Goal: Task Accomplishment & Management: Manage account settings

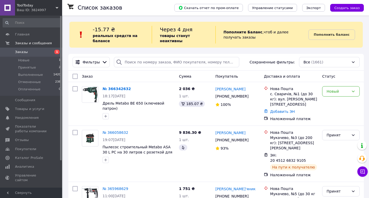
click at [118, 90] on link "№ 366342632" at bounding box center [117, 89] width 28 height 4
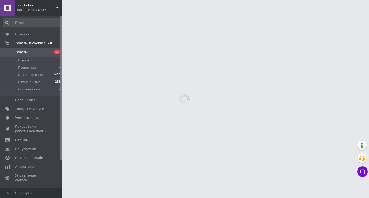
click at [118, 0] on html "ToolToday Ваш ID: 3824997 Сайт ToolToday Кабинет покупателя Проверить состояние…" at bounding box center [184, 0] width 369 height 0
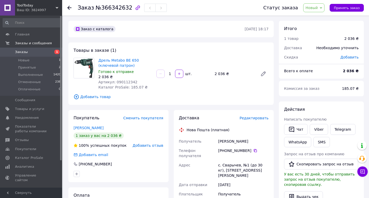
click at [312, 9] on span "Новый" at bounding box center [312, 8] width 12 height 4
click at [312, 16] on li "Принят" at bounding box center [317, 18] width 27 height 8
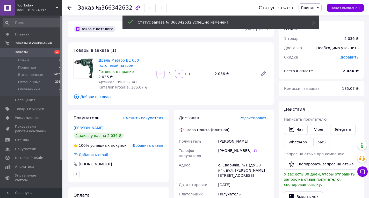
click at [115, 64] on link "Дрель Metabo BE 650 (ключевой патрон)" at bounding box center [119, 62] width 40 height 9
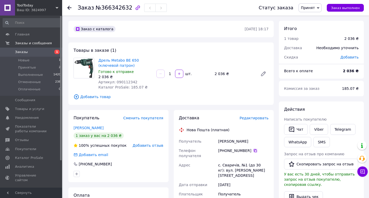
click at [254, 150] on icon at bounding box center [255, 150] width 3 height 3
click at [254, 152] on icon at bounding box center [256, 151] width 4 height 4
click at [70, 8] on use at bounding box center [69, 8] width 4 height 4
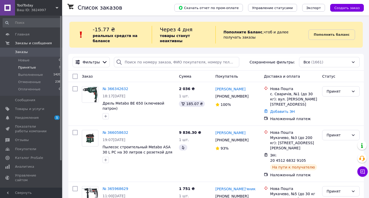
click at [33, 68] on span "Принятые" at bounding box center [27, 67] width 18 height 5
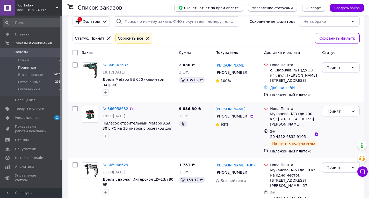
scroll to position [47, 0]
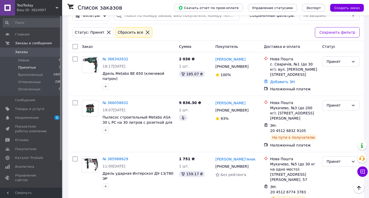
click at [145, 32] on icon at bounding box center [147, 32] width 5 height 5
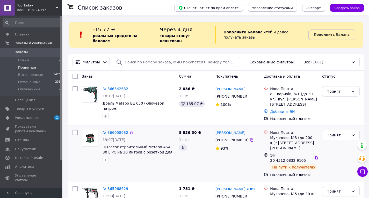
click at [183, 164] on div "9 836.30 ₴ 1 шт." at bounding box center [195, 154] width 37 height 52
click at [273, 110] on link "Добавить ЭН" at bounding box center [282, 112] width 25 height 4
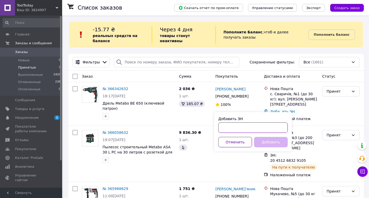
click at [263, 123] on input "Добавить ЭН" at bounding box center [253, 128] width 69 height 10
paste input "20451269218678"
type input "20451269218678"
click at [272, 145] on button "Добавить" at bounding box center [271, 142] width 34 height 10
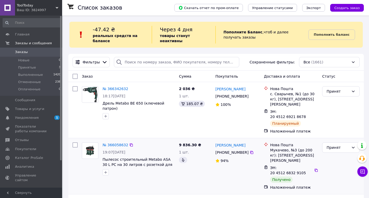
scroll to position [26, 0]
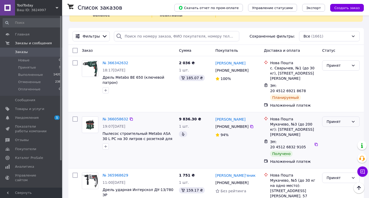
click at [339, 119] on div "Принят" at bounding box center [338, 122] width 23 height 6
click at [336, 122] on li "Выполнен" at bounding box center [341, 122] width 37 height 9
click at [133, 132] on span "Пылесос строительный Metabo ASA 30 L PC на 30 литров с розеткой для подключения…" at bounding box center [138, 139] width 70 height 15
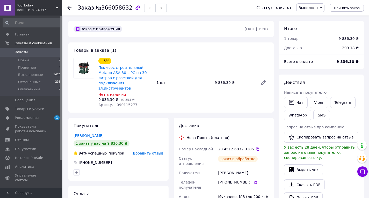
click at [70, 8] on use at bounding box center [69, 8] width 4 height 4
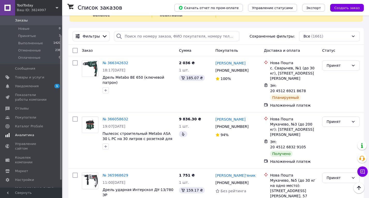
scroll to position [32, 0]
click at [30, 126] on span "Каталог ProSale" at bounding box center [29, 125] width 28 height 5
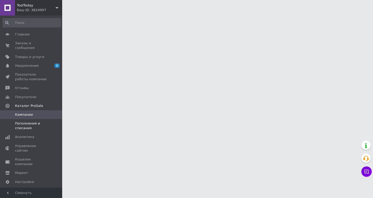
click at [17, 121] on span "Пополнения и списания" at bounding box center [31, 125] width 33 height 9
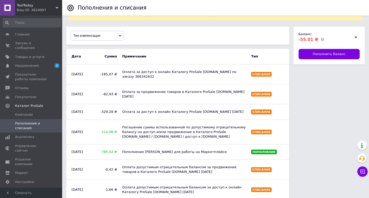
scroll to position [26, 0]
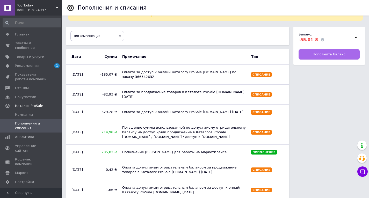
click at [316, 52] on span "Пополнить баланс" at bounding box center [329, 54] width 33 height 5
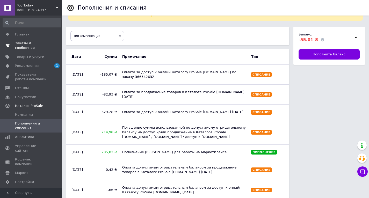
click at [28, 45] on span "Заказы и сообщения" at bounding box center [31, 45] width 33 height 9
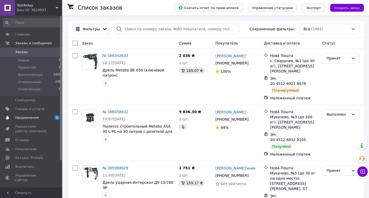
click at [40, 119] on span "Уведомления" at bounding box center [31, 118] width 33 height 5
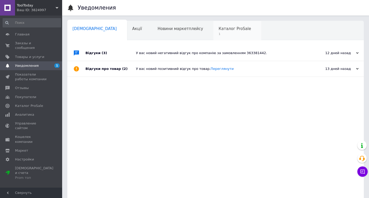
click at [219, 34] on span "1" at bounding box center [235, 34] width 32 height 4
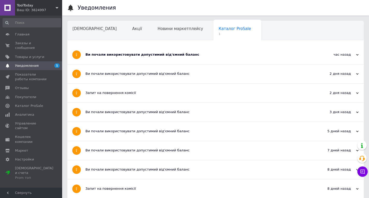
click at [206, 62] on div "Ви почали використовувати допустимий від'ємний баланс" at bounding box center [197, 54] width 222 height 19
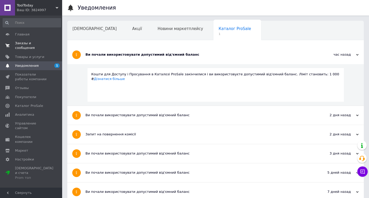
click at [32, 46] on link "Заказы и сообщения 0 0" at bounding box center [32, 45] width 64 height 13
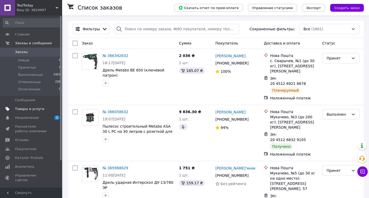
click at [35, 107] on span "Товары и услуги" at bounding box center [29, 109] width 29 height 5
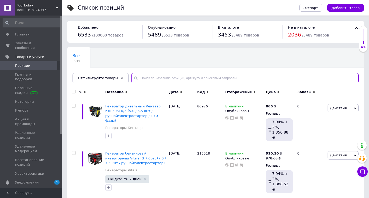
paste input "R18P-0"
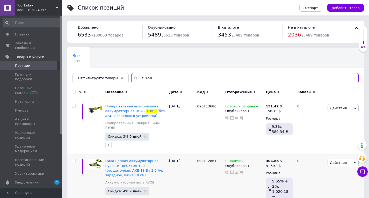
type input "R18P-0"
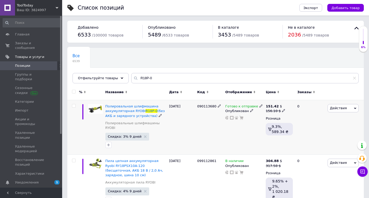
click at [260, 107] on icon at bounding box center [261, 105] width 3 height 3
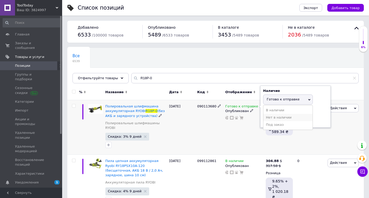
click at [276, 118] on li "Нет в наличии" at bounding box center [288, 117] width 49 height 7
click at [219, 134] on div "090113680" at bounding box center [210, 127] width 28 height 55
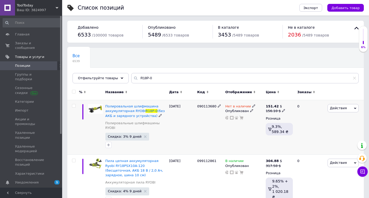
click at [200, 134] on div "090113680" at bounding box center [210, 127] width 28 height 55
click at [251, 104] on div "Нет в наличии Опубликован" at bounding box center [244, 127] width 40 height 55
click at [253, 105] on icon at bounding box center [254, 105] width 3 height 3
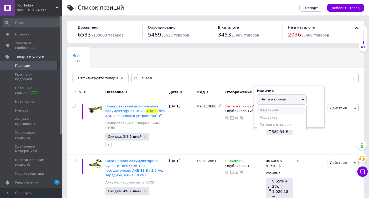
click at [265, 109] on li "В наличии" at bounding box center [281, 110] width 49 height 7
click at [203, 127] on div "090113680" at bounding box center [210, 127] width 28 height 55
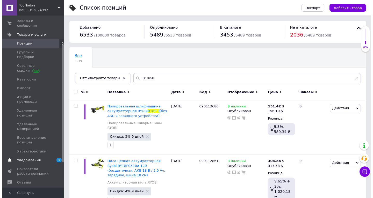
scroll to position [52, 0]
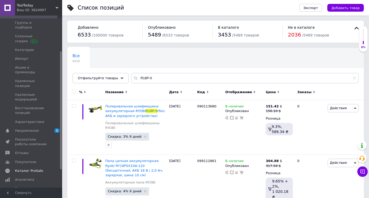
click at [27, 169] on span "Каталог ProSale" at bounding box center [29, 171] width 28 height 5
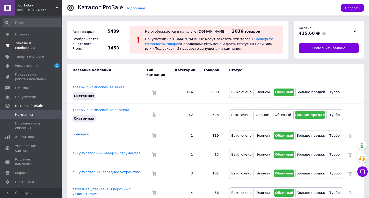
drag, startPoint x: 40, startPoint y: 41, endPoint x: 48, endPoint y: 46, distance: 9.6
click at [40, 41] on link "Заказы и сообщения 0 0" at bounding box center [32, 45] width 64 height 13
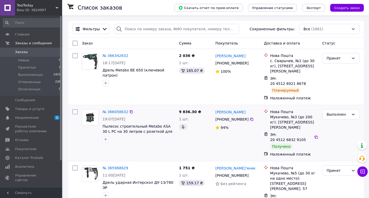
click at [169, 135] on div at bounding box center [139, 139] width 74 height 8
click at [29, 110] on span "Товары и услуги" at bounding box center [29, 109] width 29 height 5
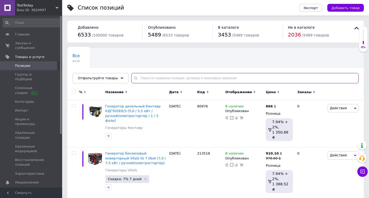
paste input "DWT LS06-280"
type input "DWT LS06-280"
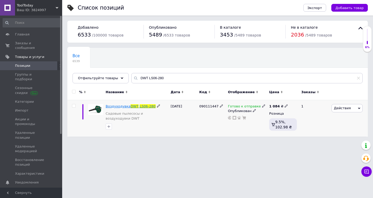
click at [122, 107] on span "Воздуходувка" at bounding box center [118, 106] width 25 height 4
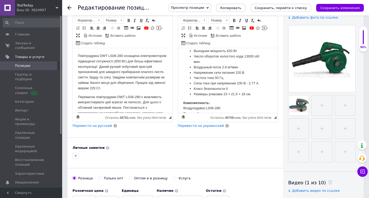
scroll to position [130, 0]
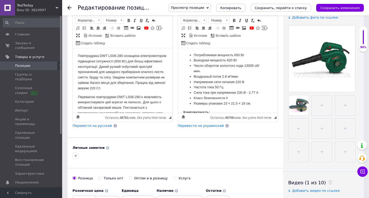
click at [191, 48] on strong "Характеристика воздуходувки:" at bounding box center [209, 46] width 52 height 4
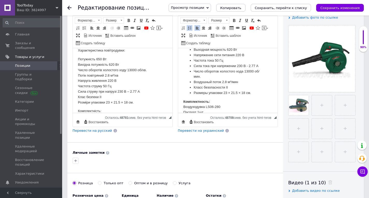
scroll to position [104, 0]
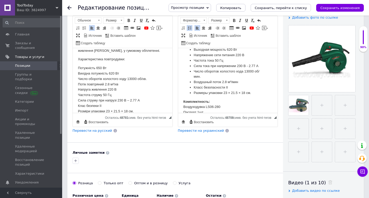
click at [91, 62] on p "Характеристика повітродувки:" at bounding box center [122, 59] width 89 height 5
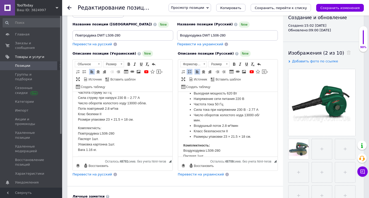
scroll to position [26, 0]
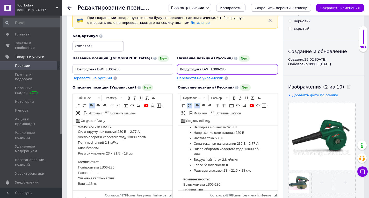
click at [202, 70] on input "Воздуходувка DWT LS06-280" at bounding box center [227, 69] width 101 height 10
click at [193, 68] on input "Воздуходувка электрическая DWT LS06-280" at bounding box center [227, 69] width 101 height 10
type input "Воздуходувка электрическая DWT LS06-280"
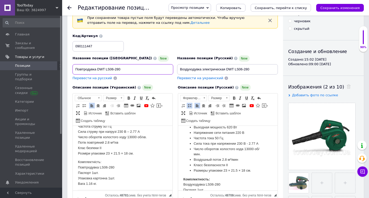
click at [90, 69] on input "Повітродувка DWT LS06-280" at bounding box center [123, 69] width 101 height 10
click at [90, 68] on input "Повітродувка DWT LS06-280" at bounding box center [123, 69] width 101 height 10
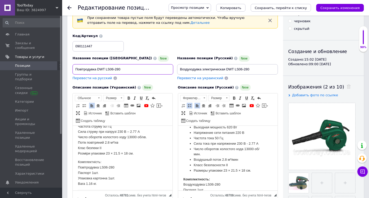
click at [90, 68] on input "Повітродувка DWT LS06-280" at bounding box center [123, 69] width 101 height 10
paste input "електрична"
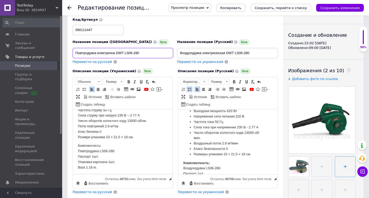
scroll to position [78, 0]
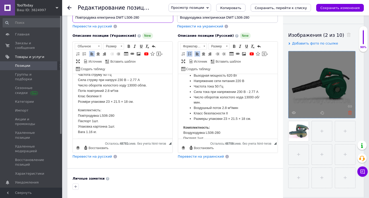
type input "Повітродувка електрична DWT LS06-280"
click at [350, 112] on icon at bounding box center [350, 113] width 4 height 4
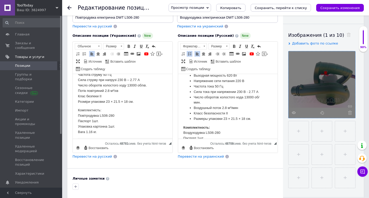
click at [350, 112] on use at bounding box center [350, 113] width 4 height 4
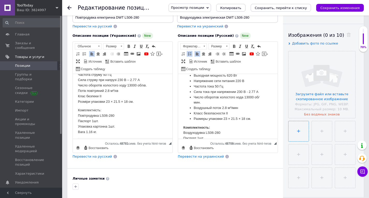
click at [298, 131] on input "file" at bounding box center [299, 131] width 20 height 20
type input "C:\fakepath\2528.970-600x600 (1).webp"
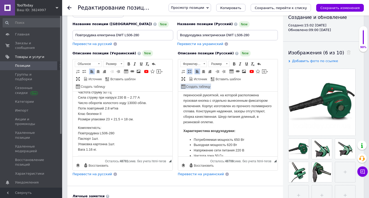
scroll to position [52, 0]
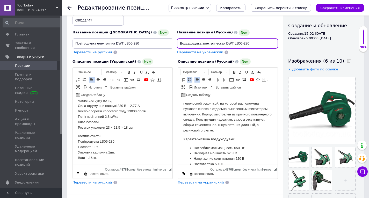
click at [193, 46] on input "Воздуходувка электрическая DWT LS06-280" at bounding box center [227, 43] width 101 height 10
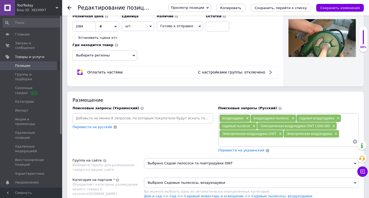
scroll to position [285, 0]
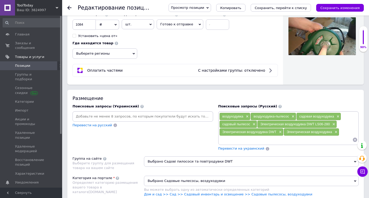
paste input "Воздуходувка электрическая DWT LS06-280"
type input "Воздуходувка электрическая DWT LS06-280"
click at [239, 136] on input "Воздуходувка электрическая DWT LS06-280" at bounding box center [287, 140] width 134 height 8
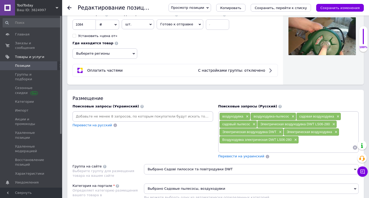
paste input "Воздуходувка электрическая DWT LS06-280"
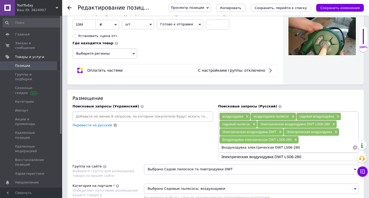
click at [299, 150] on input "Воздуходувка электрическая DWT LS06-280" at bounding box center [287, 148] width 134 height 8
type input "Воздуходувка электрическая DWT"
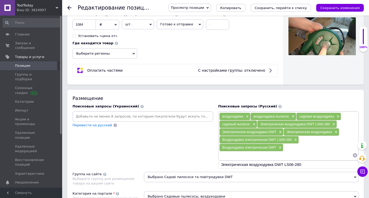
paste input "DWT LS06-280"
type input "DWT LS06-280"
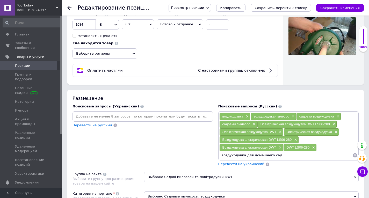
type input "воздуходувка для домашнего сада"
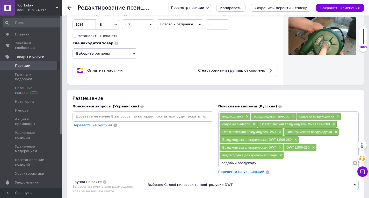
type input "садовый воздуходув"
type input "садовый пылесос-воздуходув для сада"
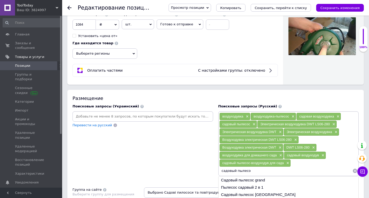
type input "садовый пылесос"
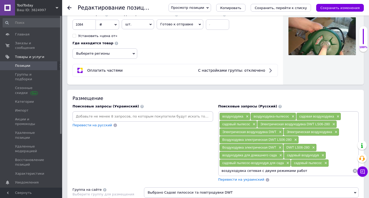
type input "воздуходувка сетевая с двумя режимами работы"
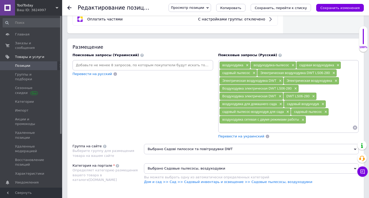
scroll to position [337, 0]
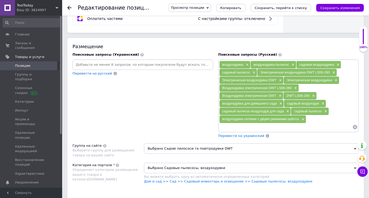
click at [232, 140] on div "Поисковые запросы (Русский) воздуходувка × воздуходувка-пылесос × садовая возду…" at bounding box center [289, 95] width 146 height 91
click at [232, 137] on span "Перевести на украинский" at bounding box center [242, 136] width 46 height 4
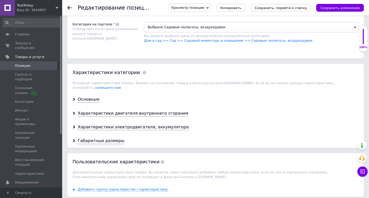
scroll to position [493, 0]
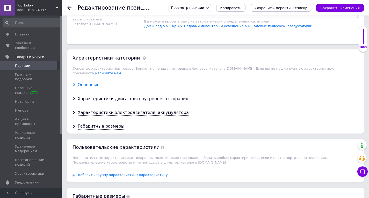
click at [91, 82] on div "Основные" at bounding box center [89, 85] width 22 height 6
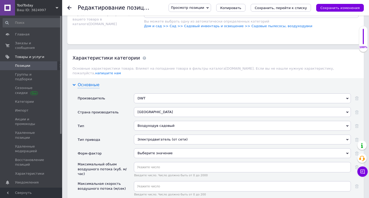
drag, startPoint x: 91, startPoint y: 82, endPoint x: 224, endPoint y: 98, distance: 134.2
click at [92, 82] on div "Основные" at bounding box center [89, 85] width 22 height 6
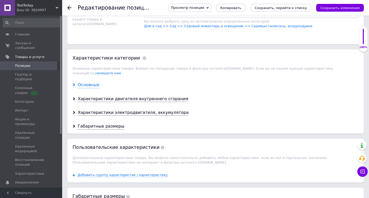
click at [94, 82] on div "Основные" at bounding box center [89, 85] width 22 height 6
click at [93, 82] on div "Основные" at bounding box center [89, 85] width 22 height 6
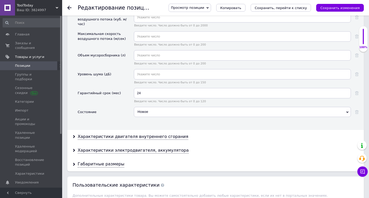
scroll to position [674, 0]
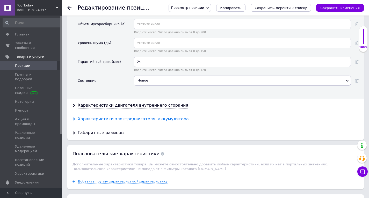
click at [167, 116] on div "Характеристики электродвигателя, аккумулятора" at bounding box center [133, 119] width 111 height 6
drag, startPoint x: 167, startPoint y: 114, endPoint x: 232, endPoint y: 118, distance: 65.7
click at [167, 116] on div "Характеристики электродвигателя, аккумулятора" at bounding box center [133, 119] width 111 height 6
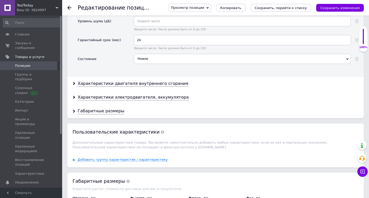
scroll to position [726, 0]
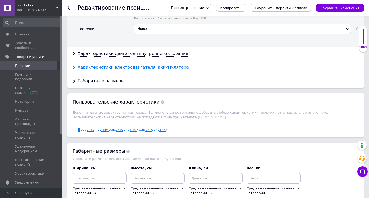
click at [142, 65] on div "Характеристики электродвигателя, аккумулятора" at bounding box center [133, 68] width 111 height 6
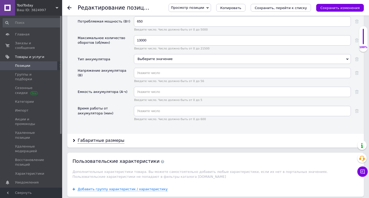
scroll to position [804, 0]
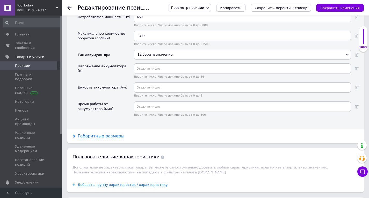
click at [95, 134] on div "Габаритные размеры" at bounding box center [101, 137] width 47 height 6
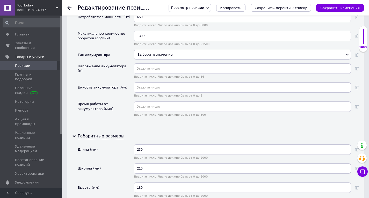
scroll to position [830, 0]
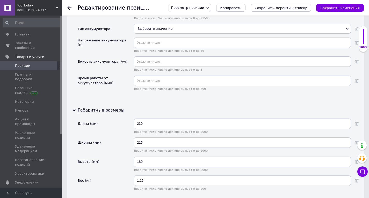
click at [328, 10] on icon "Сохранить изменения" at bounding box center [340, 8] width 39 height 4
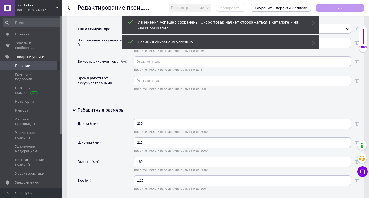
scroll to position [88, 0]
click at [69, 6] on icon at bounding box center [69, 8] width 4 height 4
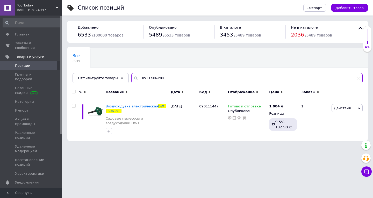
click at [140, 78] on input "DWT LS06-280" at bounding box center [247, 78] width 232 height 10
paste input "TBM 02-13"
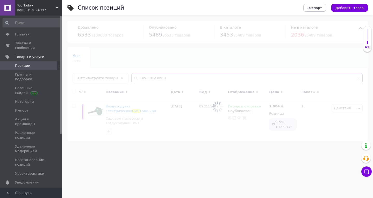
type input "DWT TBM 02-13"
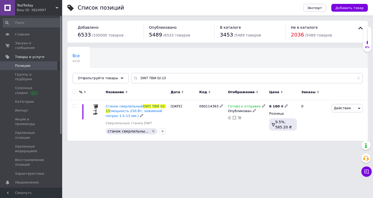
drag, startPoint x: 143, startPoint y: 106, endPoint x: 147, endPoint y: 107, distance: 4.3
click at [143, 106] on span "DWT" at bounding box center [147, 106] width 8 height 4
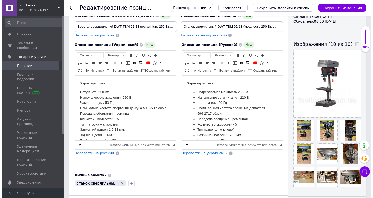
scroll to position [78, 0]
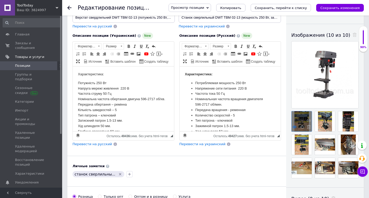
click at [294, 127] on icon at bounding box center [295, 127] width 4 height 4
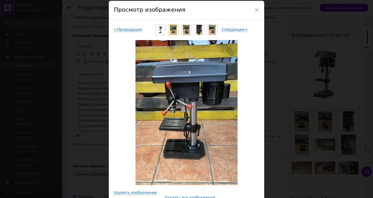
scroll to position [26, 0]
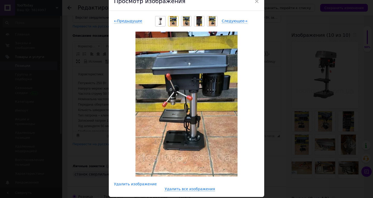
click at [146, 183] on span "Удалить изображение" at bounding box center [135, 184] width 43 height 4
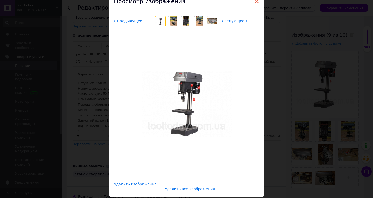
click at [255, 3] on span "×" at bounding box center [257, 1] width 5 height 9
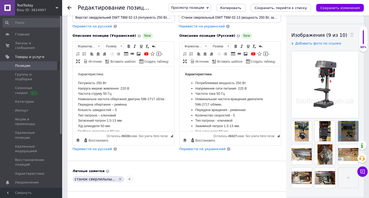
click at [342, 139] on icon at bounding box center [342, 137] width 4 height 4
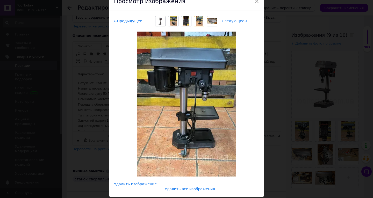
click at [146, 184] on span "Удалить изображение" at bounding box center [135, 184] width 43 height 4
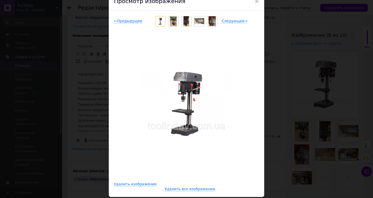
click at [255, 1] on span "×" at bounding box center [257, 1] width 5 height 9
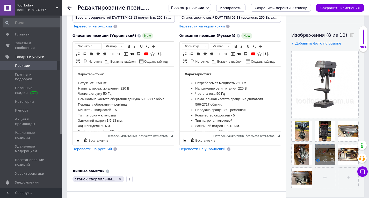
click at [317, 161] on icon at bounding box center [318, 161] width 4 height 4
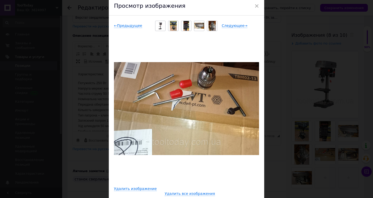
scroll to position [43, 0]
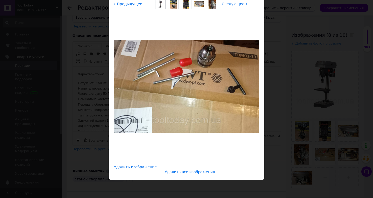
click at [119, 168] on span "Удалить изображение" at bounding box center [135, 167] width 43 height 4
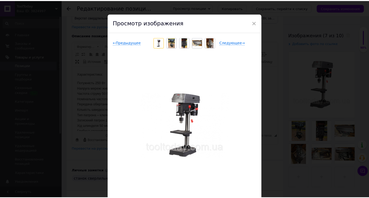
scroll to position [0, 0]
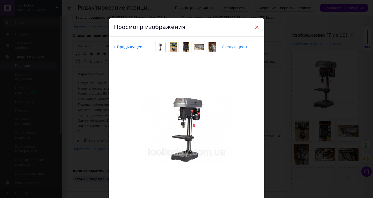
click at [257, 25] on span "×" at bounding box center [257, 27] width 5 height 9
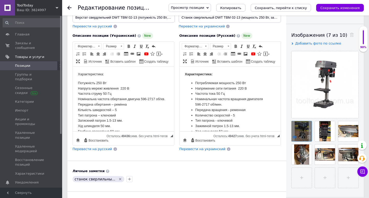
click at [296, 137] on icon at bounding box center [295, 137] width 4 height 4
click at [295, 138] on use at bounding box center [295, 137] width 4 height 3
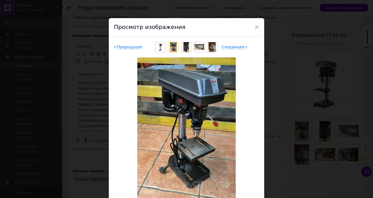
click at [231, 47] on span "Следующее →" at bounding box center [235, 47] width 26 height 4
click at [231, 49] on span "Следующее →" at bounding box center [235, 47] width 26 height 4
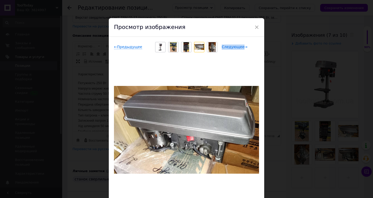
click at [227, 48] on span "Следующее →" at bounding box center [235, 47] width 26 height 4
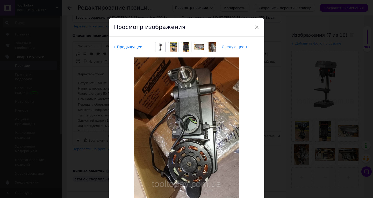
click at [232, 48] on span "Следующее →" at bounding box center [235, 47] width 26 height 4
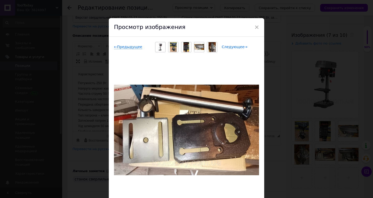
click at [226, 48] on span "Следующее →" at bounding box center [235, 47] width 26 height 4
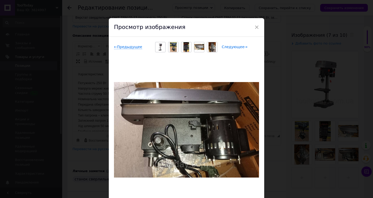
click at [233, 46] on span "Следующее →" at bounding box center [235, 47] width 26 height 4
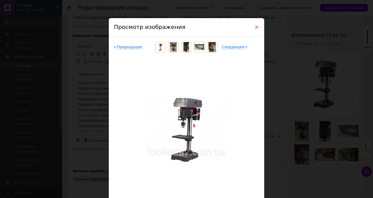
click at [256, 26] on span "×" at bounding box center [257, 27] width 5 height 9
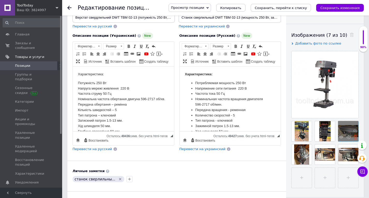
click at [355, 138] on icon at bounding box center [356, 137] width 4 height 4
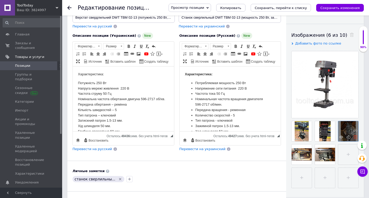
click at [356, 137] on icon at bounding box center [356, 137] width 4 height 4
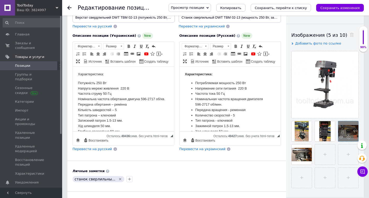
click at [357, 138] on use at bounding box center [356, 137] width 4 height 4
click at [355, 137] on icon at bounding box center [356, 137] width 4 height 4
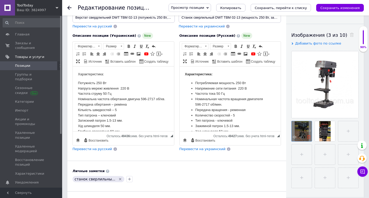
click at [309, 138] on use at bounding box center [309, 137] width 4 height 4
click at [296, 138] on use at bounding box center [295, 137] width 4 height 3
click at [295, 137] on icon at bounding box center [295, 137] width 4 height 4
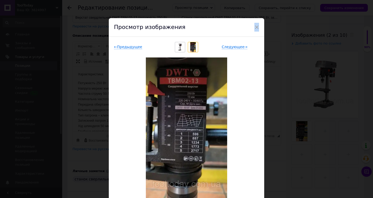
drag, startPoint x: 256, startPoint y: 26, endPoint x: 261, endPoint y: 45, distance: 19.1
click at [256, 26] on span "×" at bounding box center [257, 27] width 5 height 9
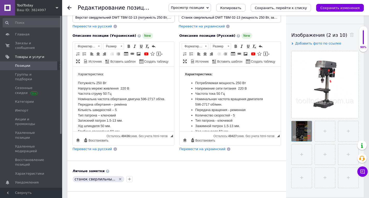
click at [310, 137] on icon at bounding box center [309, 137] width 4 height 4
click at [298, 132] on input "file" at bounding box center [302, 131] width 20 height 20
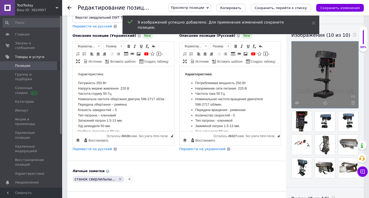
click at [321, 91] on div at bounding box center [325, 74] width 67 height 67
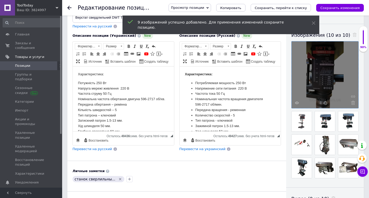
click at [321, 91] on div at bounding box center [325, 74] width 67 height 67
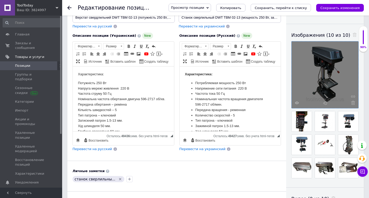
click at [312, 90] on div at bounding box center [325, 74] width 67 height 67
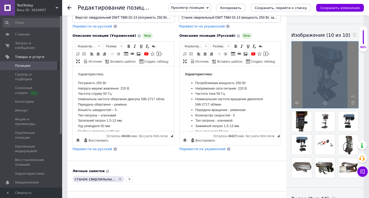
click at [312, 90] on div at bounding box center [325, 74] width 67 height 67
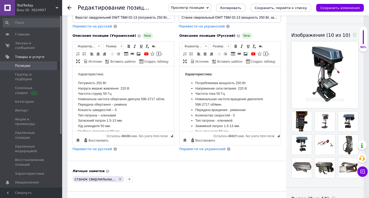
click at [281, 162] on div "Основная информация При сохранении товара пустые поля будут переведены автомати…" at bounding box center [176, 114] width 219 height 342
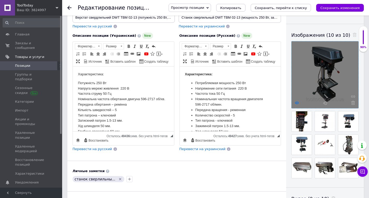
click at [297, 103] on icon at bounding box center [297, 103] width 4 height 4
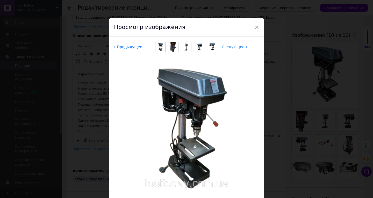
click at [230, 45] on span "Следующее →" at bounding box center [235, 47] width 26 height 4
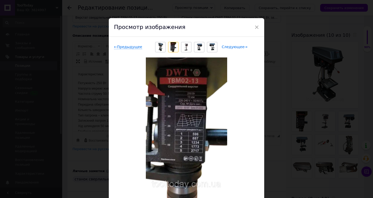
click at [230, 45] on span "Следующее →" at bounding box center [235, 47] width 26 height 4
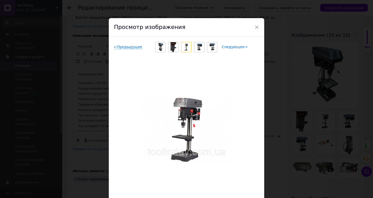
click at [230, 45] on span "Следующее →" at bounding box center [235, 47] width 26 height 4
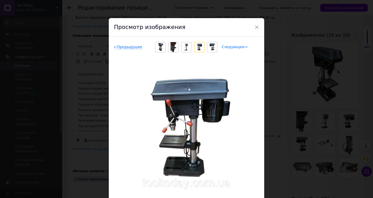
click at [230, 45] on span "Следующее →" at bounding box center [235, 47] width 26 height 4
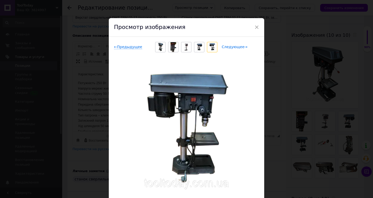
click at [230, 45] on span "Следующее →" at bounding box center [235, 47] width 26 height 4
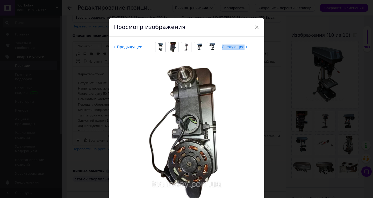
click at [230, 45] on span "Следующее →" at bounding box center [235, 47] width 26 height 4
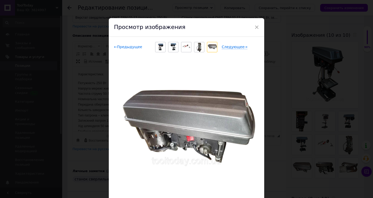
click at [131, 47] on span "← Предыдущее" at bounding box center [128, 47] width 28 height 4
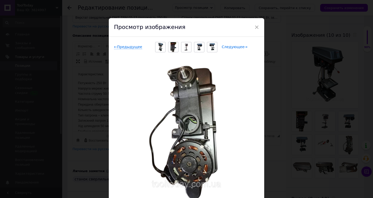
click at [233, 47] on span "Следующее →" at bounding box center [235, 47] width 26 height 4
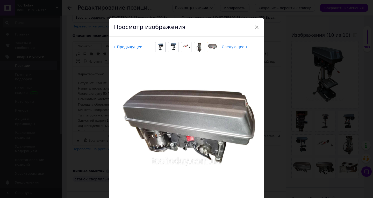
click at [233, 47] on span "Следующее →" at bounding box center [235, 47] width 26 height 4
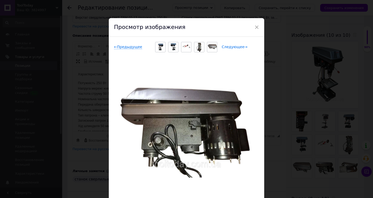
click at [233, 47] on span "Следующее →" at bounding box center [235, 47] width 26 height 4
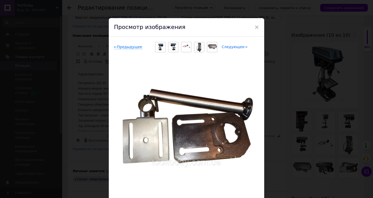
click at [233, 47] on span "Следующее →" at bounding box center [235, 47] width 26 height 4
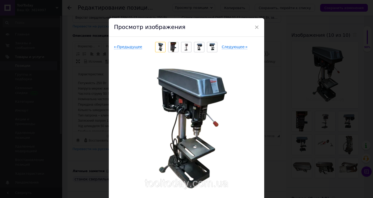
click at [255, 27] on span "×" at bounding box center [257, 27] width 5 height 9
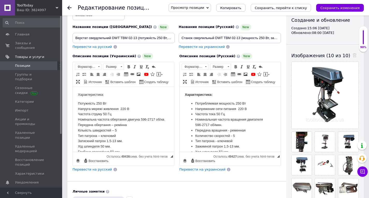
scroll to position [26, 0]
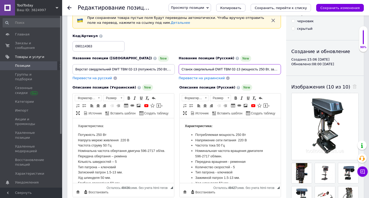
click at [243, 71] on input "Станок сверлильный DWT TBM 02-13 (мощность 250 Вт, зажимной патрон 1.5-13 мм.)" at bounding box center [230, 69] width 102 height 10
paste input "Зубчатовинцевый патрон"
click at [257, 69] on input "Станок сверлильный DWT TBM 02-13 мощностью 250 Вт и зубчатовинцевым патроном" at bounding box center [230, 69] width 102 height 10
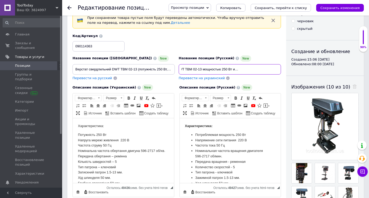
click at [259, 68] on input "Станок сверлильный DWT TBM 02-13 мощностью 250 Вт и зубчатовинцевым патроном" at bounding box center [230, 69] width 102 height 10
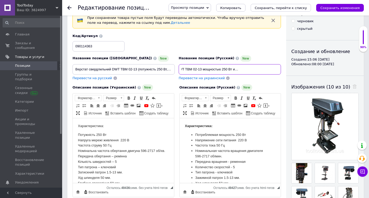
type input "Станок сверлильный DWT TBM 02-13 мощностью 250 Вт и зубчатовинцевым патроном"
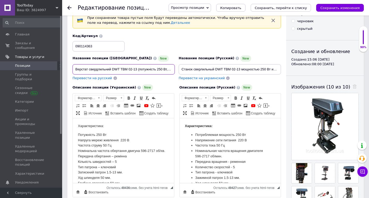
click at [100, 70] on input "Верстат свердлильний DWT TBM 02-13 (потужність 250 Вт, патрон затискний 1.5-13 …" at bounding box center [124, 69] width 102 height 10
paste input "потужністю 250 Вт та зубчастинцевим патроном"
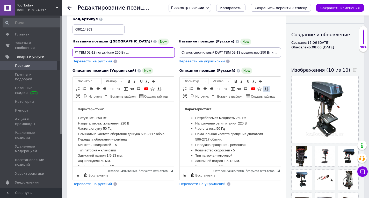
scroll to position [52, 0]
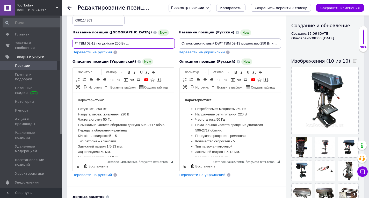
type input "Верстат свердлильний DWT TBM 02-13 потужністю 250 Вт та зубчастинцевим патроном"
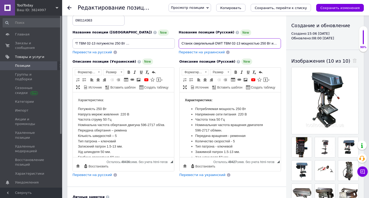
click at [221, 44] on input "Станок сверлильный DWT TBM 02-13 мощностью 250 Вт и зубчатовинцевым патроном" at bounding box center [230, 43] width 102 height 10
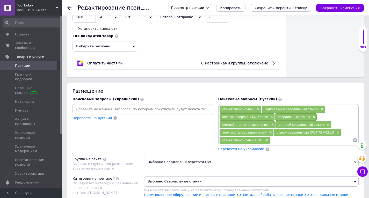
scroll to position [285, 0]
paste input "Станок сверлильный DWT TBM 02-13 мощностью 250 Вт и зубчатовинцевым патроном"
type input "Станок сверлильный DWT TBM 02-13 мощностью 250 Вт и зубчатовинцевым патроном"
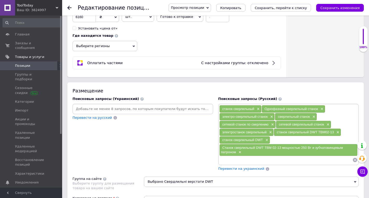
paste input "Станок сверлильный DWT TBM 02-13 мощностью 250 Вт и зубчатовинцевым патроном"
click at [245, 102] on div "Поисковые запросы (Русский) станок сверлильный × Однофазный сверлильный станок …" at bounding box center [289, 134] width 141 height 75
click at [312, 161] on input "Станок сверлильный DWT TBM 02-13 мощностью 250 Вт и зубчатовинцевым патроном" at bounding box center [287, 160] width 134 height 8
type input "Станок сверлильный DWT TBM 02-13 с зубчатовинцевым патроном"
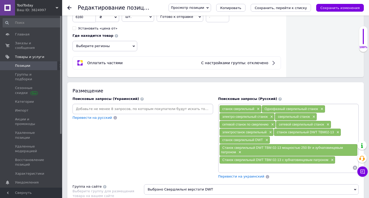
paste input "Станок сверлильный DWT TBM 02-13 мощностью 250 Вт и зубчатовинцевым патроном"
type input "Станок сверлильный DWT TBM 02-13 мощностью 250 Вт"
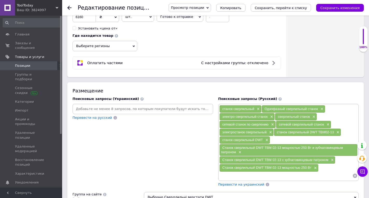
paste input "Сверлильный станок DWT TBM02-13"
drag, startPoint x: 234, startPoint y: 177, endPoint x: 248, endPoint y: 115, distance: 63.1
click at [248, 115] on span "электро-сверлильный станок" at bounding box center [245, 117] width 45 height 4
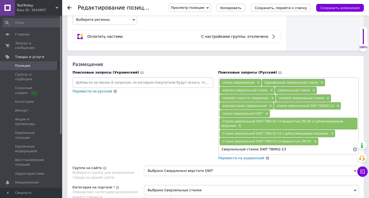
scroll to position [337, 0]
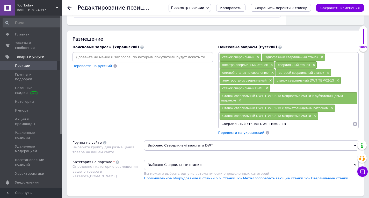
click at [255, 121] on input "Сверлильный станок DWT TBM02-13" at bounding box center [287, 124] width 134 height 8
click at [264, 124] on input "Сверлильный станок DWT TBM02-13" at bounding box center [287, 124] width 134 height 8
click at [287, 122] on input "Сверлильный станок DWT TBM02-13" at bounding box center [287, 124] width 134 height 8
click at [288, 122] on input "Сверлильный станок DWT TBM02-13" at bounding box center [287, 124] width 134 height 8
click at [263, 125] on input "Сверлильный станок DWT TBM02-13" at bounding box center [287, 124] width 134 height 8
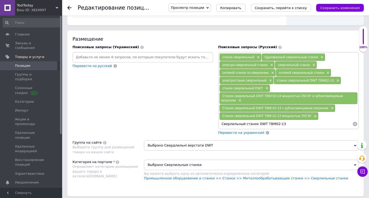
type input "Сверлильный станок DWT"
paste input "TBM02-13"
type input "TBM02-13"
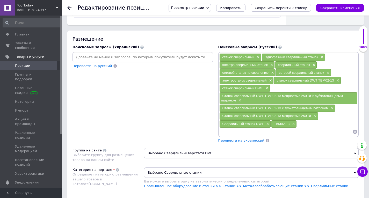
click at [232, 139] on span "Перевести на украинский" at bounding box center [242, 141] width 46 height 4
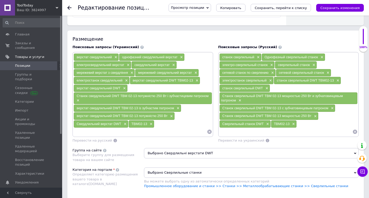
scroll to position [441, 0]
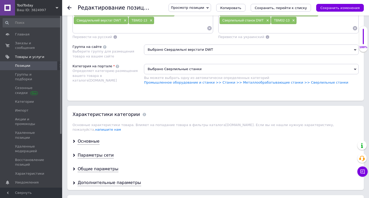
click at [202, 72] on span "Выбрано Сверлильные станки" at bounding box center [251, 69] width 215 height 10
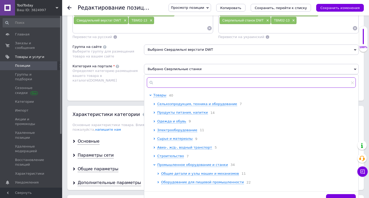
click at [187, 85] on input "text" at bounding box center [251, 83] width 209 height 10
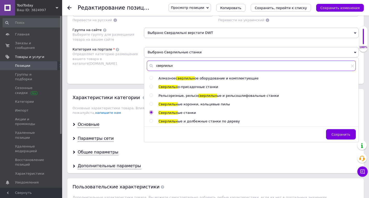
scroll to position [467, 0]
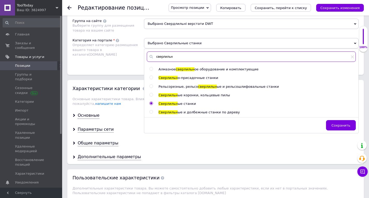
type input "сверлильн"
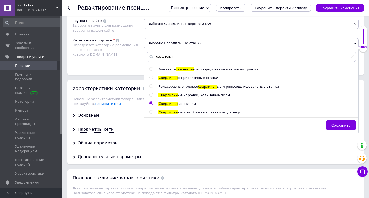
click at [178, 114] on span "ые и долбежные станки по дереву" at bounding box center [209, 112] width 62 height 4
radio input "false"
radio input "true"
click at [340, 127] on span "Сохранить" at bounding box center [341, 126] width 19 height 4
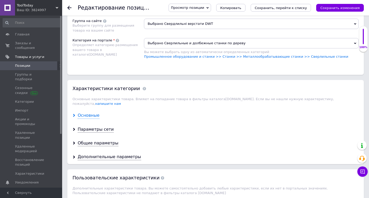
click at [93, 113] on div "Основные" at bounding box center [89, 116] width 22 height 6
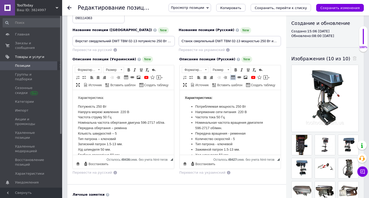
scroll to position [52, 0]
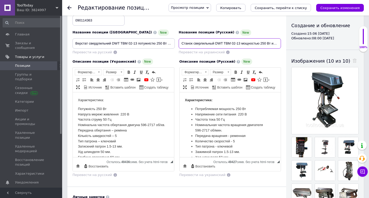
click at [219, 43] on input "Станок сверлильный DWT TBM 02-13 мощностью 250 Вт и зубчатовинцевым патроном" at bounding box center [230, 43] width 102 height 10
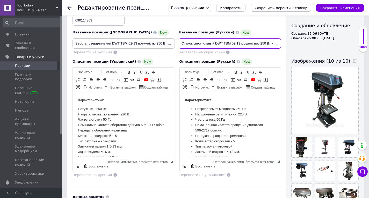
click at [219, 43] on input "Станок сверлильный DWT TBM 02-13 мощностью 250 Вт и зубчатовинцевым патроном" at bounding box center [230, 43] width 102 height 10
drag, startPoint x: 221, startPoint y: 114, endPoint x: 222, endPoint y: 104, distance: 9.7
click at [221, 114] on li "Напряжение сети питания 220 В" at bounding box center [230, 114] width 70 height 5
click at [219, 44] on input "Станок сверлильный DWT TBM 02-13 мощностью 250 Вт и зубчатовинцевым патроном" at bounding box center [230, 43] width 102 height 10
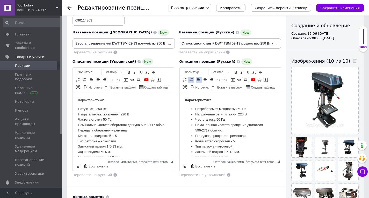
click at [219, 44] on input "Станок сверлильный DWT TBM 02-13 мощностью 250 Вт и зубчатовинцевым патроном" at bounding box center [230, 43] width 102 height 10
click at [205, 42] on input "Станок сверлильный DWT TBM 02-13 мощностью 250 Вт и зубчатовинцевым патроном" at bounding box center [230, 43] width 102 height 10
click at [219, 43] on input "Станок сверлильный DWT TBM 02-13 мощностью 250 Вт и зубчатовинцевым патроном" at bounding box center [230, 43] width 102 height 10
click at [218, 43] on input "Станок сверлильный DWT TBM 02-13 мощностью 250 Вт и зубчатовинцевым патроном" at bounding box center [230, 43] width 102 height 10
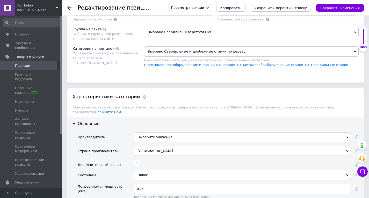
scroll to position [493, 0]
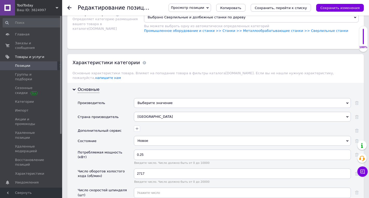
click at [142, 100] on div "Выберите значение" at bounding box center [242, 103] width 217 height 10
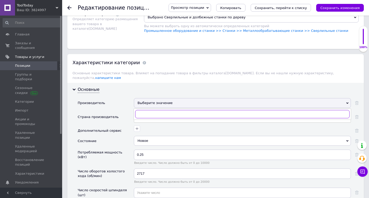
paste input "DWT"
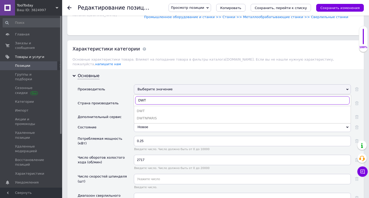
scroll to position [518, 0]
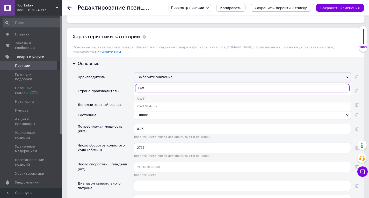
type input "DWT"
click at [138, 97] on div "DWT" at bounding box center [243, 99] width 212 height 5
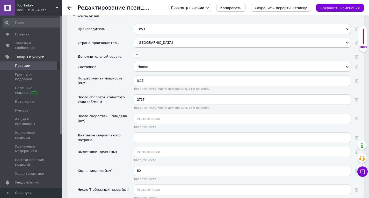
scroll to position [570, 0]
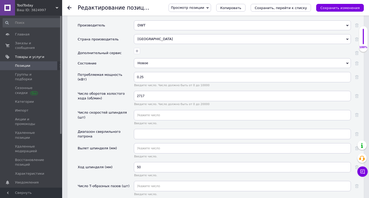
click at [142, 104] on div "2717 Введите число. Число должно быть от 0 до 20000" at bounding box center [242, 100] width 217 height 19
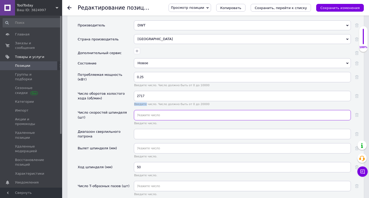
click at [144, 110] on input "text" at bounding box center [242, 115] width 217 height 10
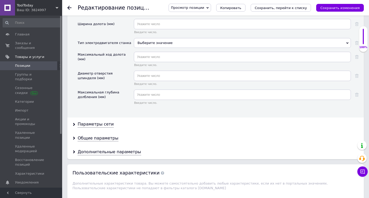
scroll to position [752, 0]
type input "5"
click at [94, 122] on div "Параметры сети" at bounding box center [96, 124] width 36 height 6
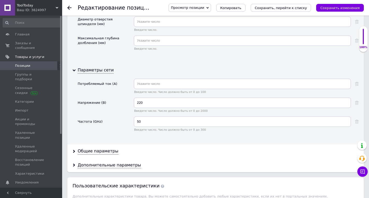
scroll to position [830, 0]
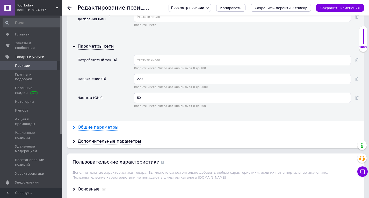
click at [108, 125] on div "Общие параметры" at bounding box center [98, 128] width 41 height 6
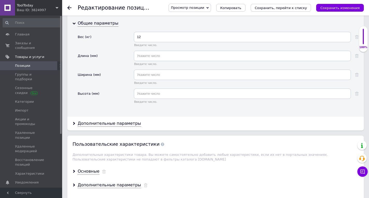
scroll to position [959, 0]
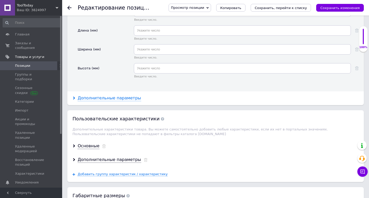
click at [95, 96] on div "Дополнительные параметры" at bounding box center [110, 98] width 64 height 6
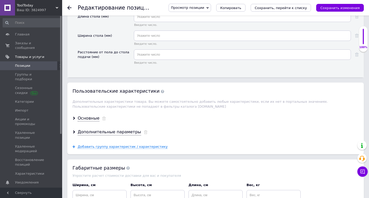
scroll to position [1115, 0]
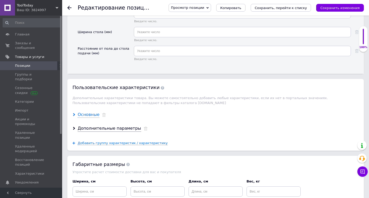
click at [94, 112] on div "Основные" at bounding box center [89, 115] width 22 height 6
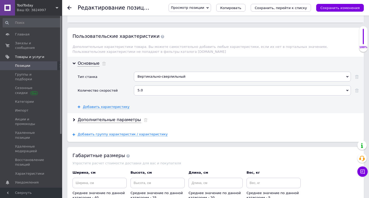
scroll to position [1167, 0]
click at [111, 117] on div "Дополнительные параметры" at bounding box center [110, 120] width 64 height 6
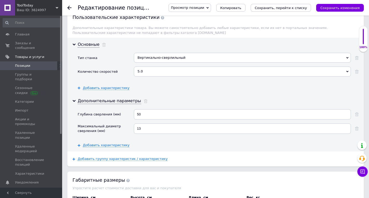
scroll to position [1270, 0]
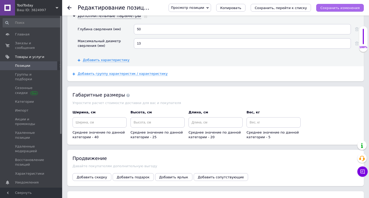
click at [334, 10] on button "Сохранить изменения" at bounding box center [341, 8] width 48 height 8
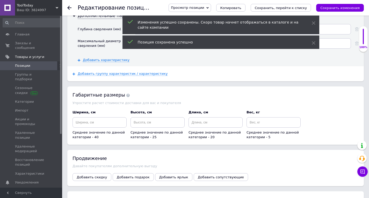
click at [69, 6] on icon at bounding box center [69, 8] width 4 height 4
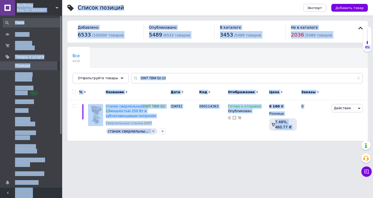
click at [213, 146] on html "ToolToday Ваш ID: 3824997 Сайт ToolToday Кабинет покупателя Проверить состояние…" at bounding box center [186, 73] width 373 height 146
